Goal: Navigation & Orientation: Understand site structure

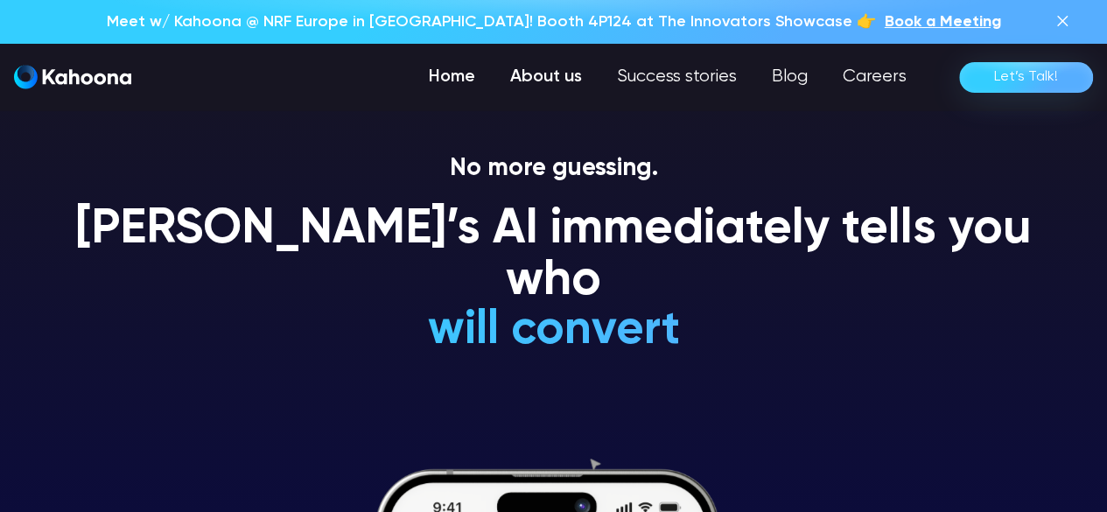
click at [560, 69] on link "About us" at bounding box center [546, 77] width 107 height 35
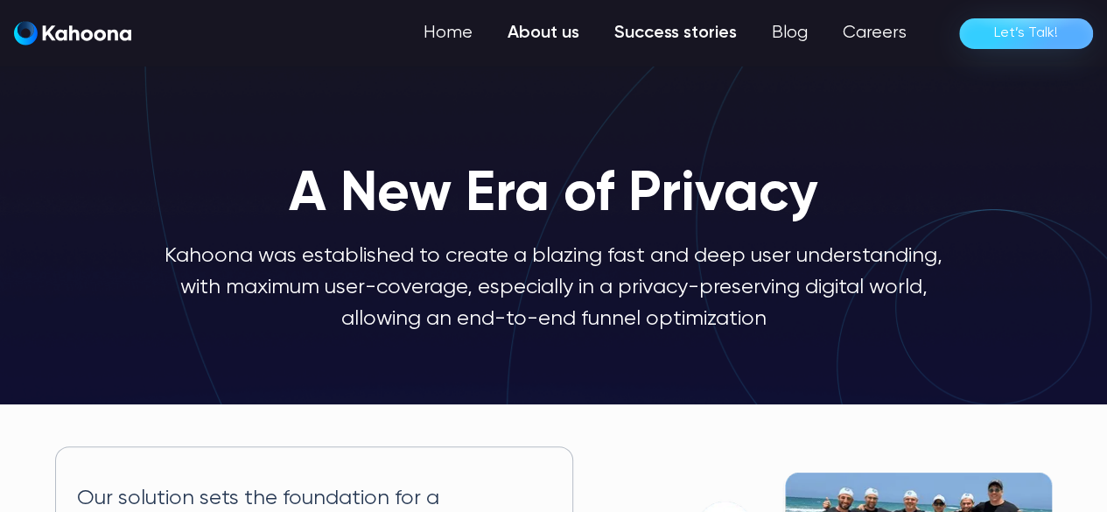
click at [669, 24] on link "Success stories" at bounding box center [676, 33] width 158 height 35
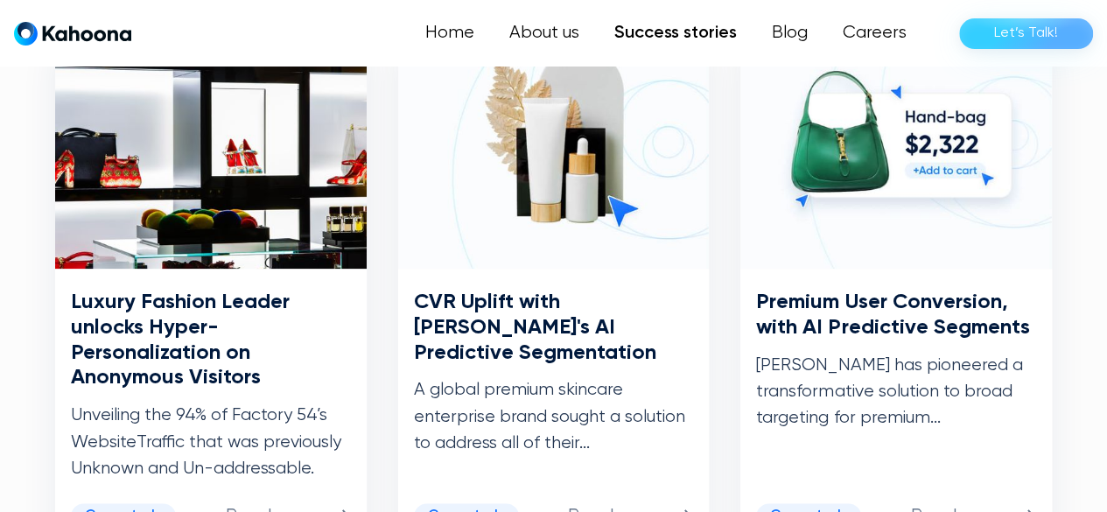
scroll to position [997, 0]
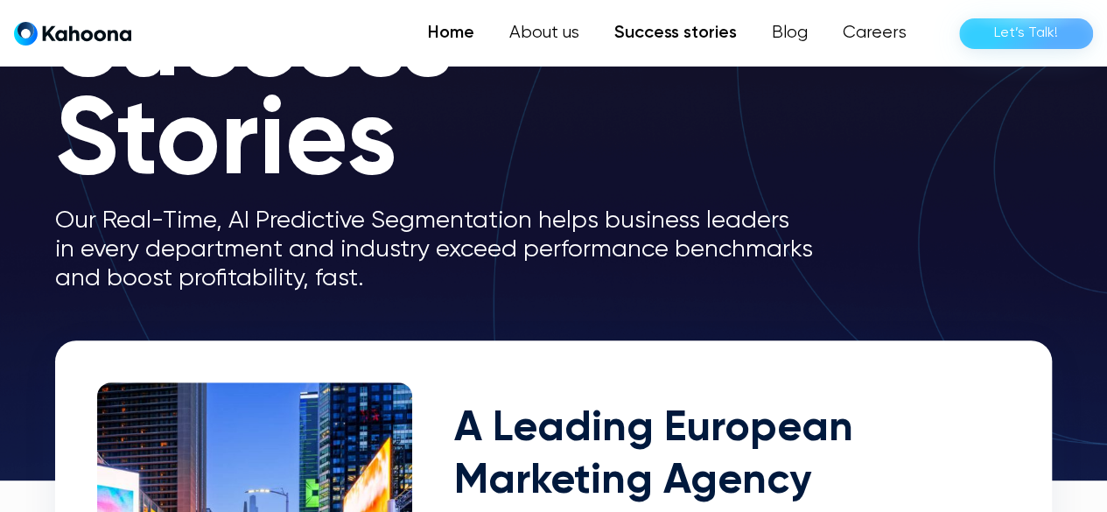
click at [447, 34] on link "Home" at bounding box center [450, 33] width 81 height 35
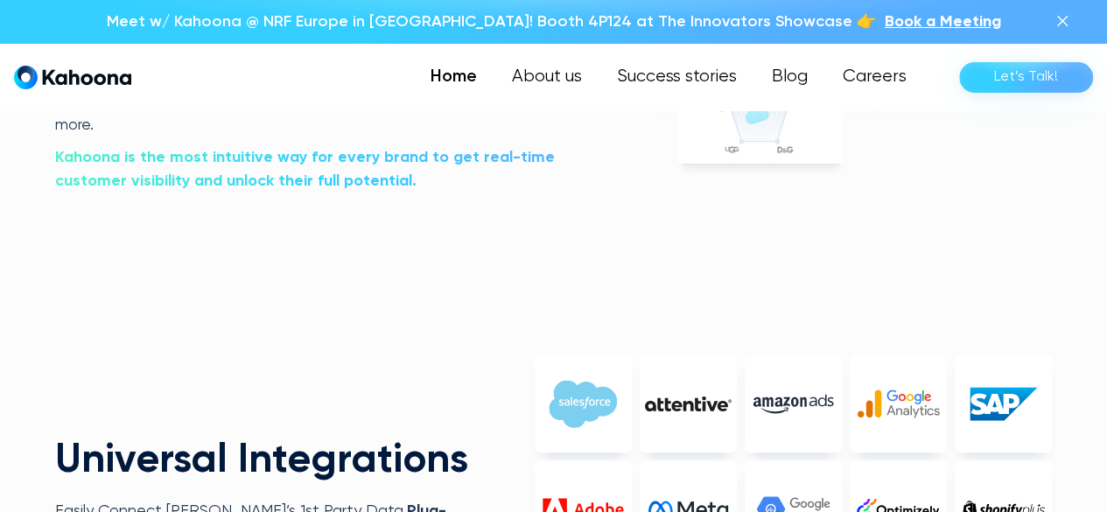
scroll to position [3546, 0]
